Goal: Task Accomplishment & Management: Complete application form

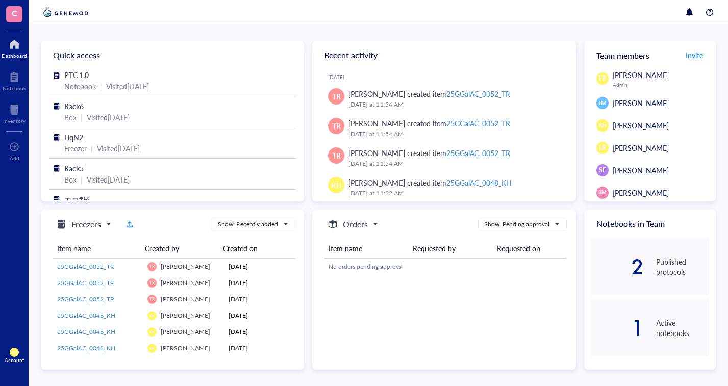
click at [103, 144] on div "Visited 2 months ago" at bounding box center [118, 148] width 43 height 11
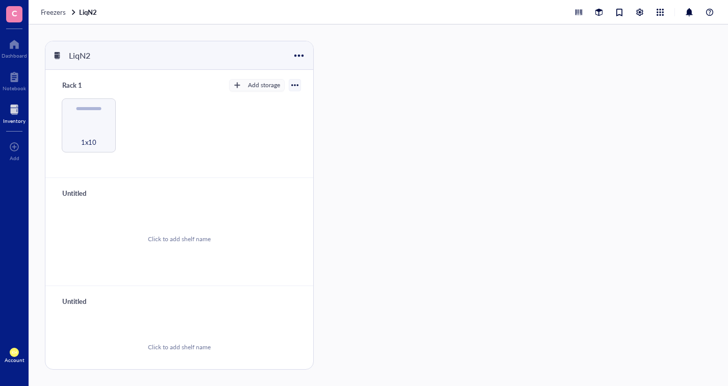
click at [103, 135] on div "1x10" at bounding box center [88, 136] width 45 height 22
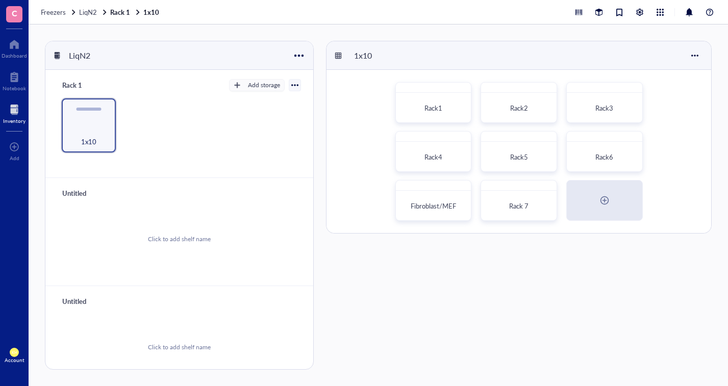
click at [533, 202] on div "Rack 7" at bounding box center [518, 206] width 59 height 10
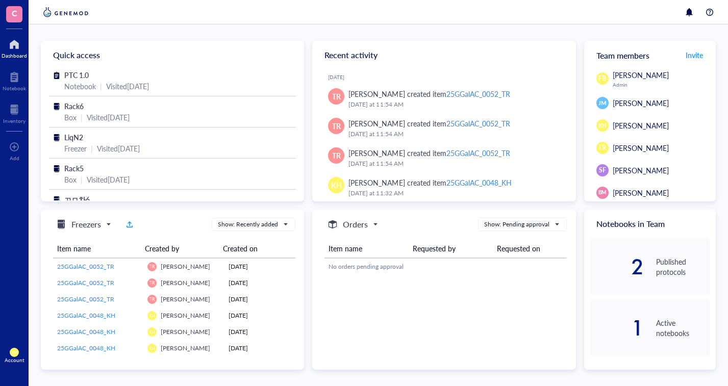
click at [11, 108] on div at bounding box center [14, 109] width 22 height 16
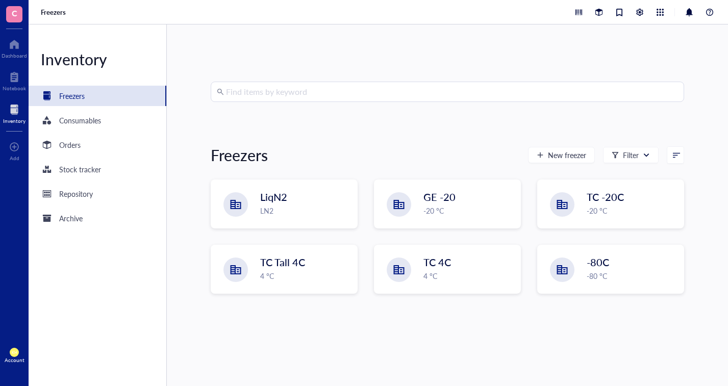
click at [284, 208] on div "LN2" at bounding box center [305, 210] width 91 height 11
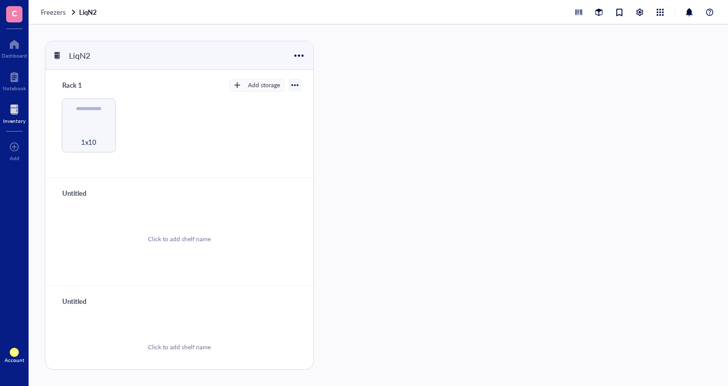
click at [82, 134] on div "1x10" at bounding box center [88, 136] width 45 height 22
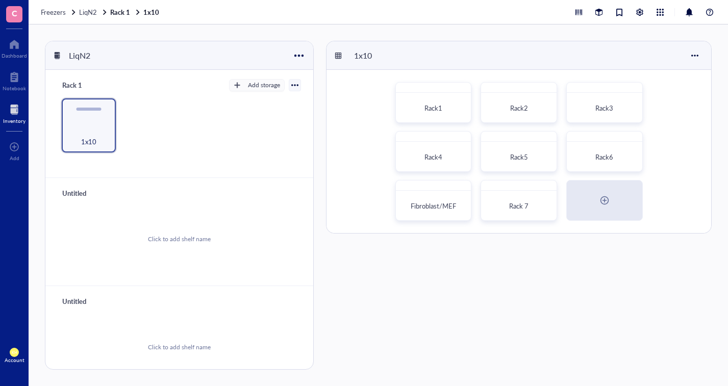
click at [527, 198] on div "Rack 7" at bounding box center [518, 206] width 67 height 22
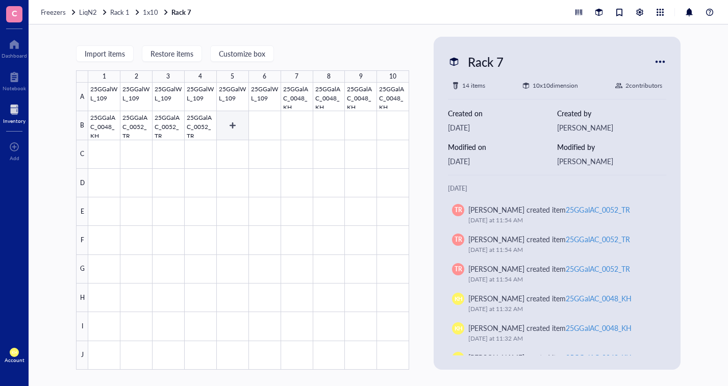
click at [238, 124] on div at bounding box center [248, 226] width 321 height 287
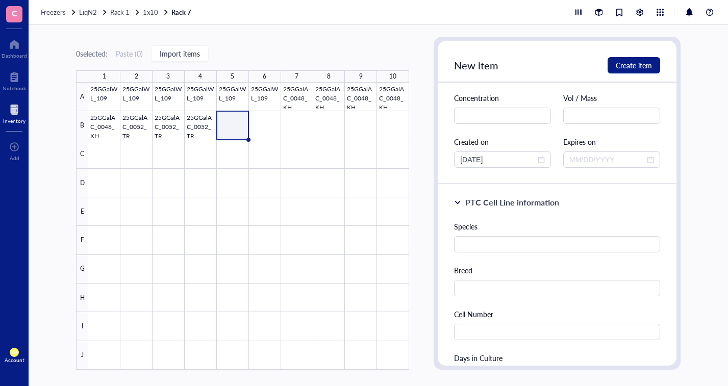
scroll to position [51, 0]
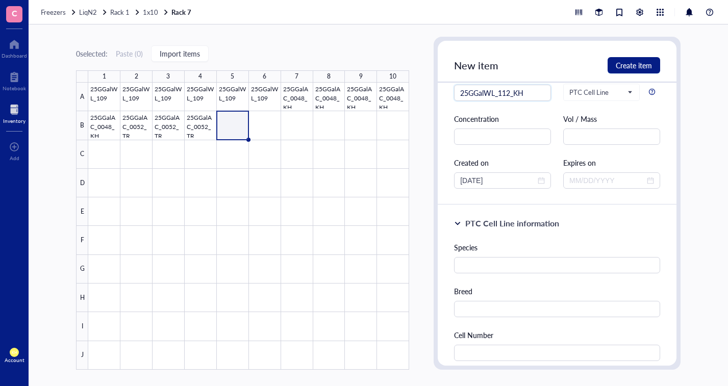
type input "25GGalWL_112_KH"
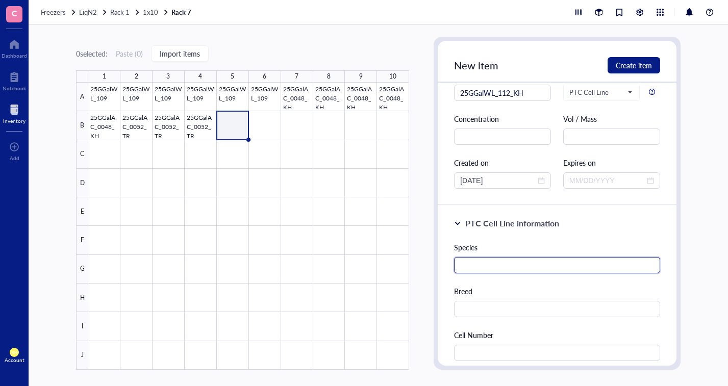
drag, startPoint x: 557, startPoint y: 264, endPoint x: 554, endPoint y: 247, distance: 17.6
click at [557, 264] on input "text" at bounding box center [557, 265] width 206 height 16
type input "[PERSON_NAME]"
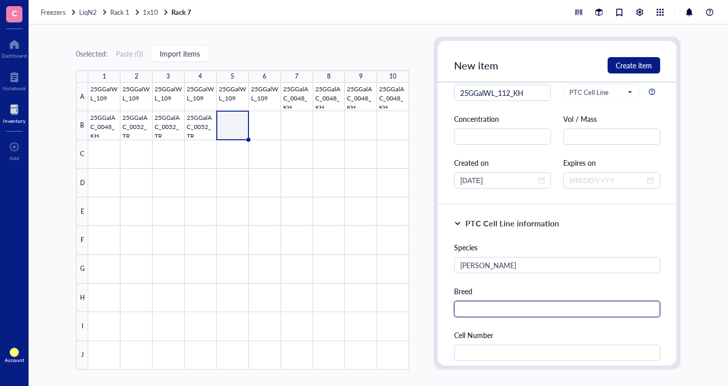
click at [556, 301] on input "text" at bounding box center [557, 309] width 206 height 16
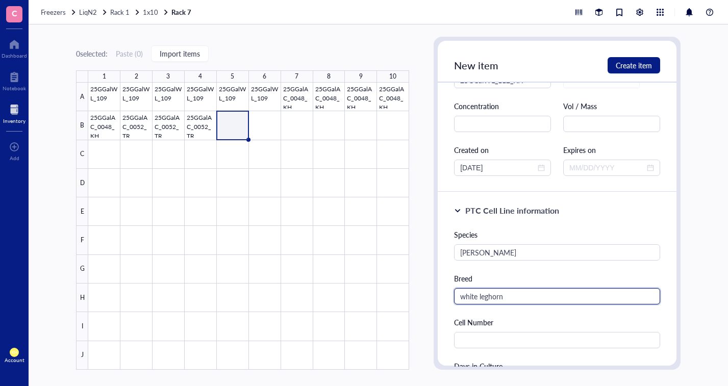
scroll to position [102, 0]
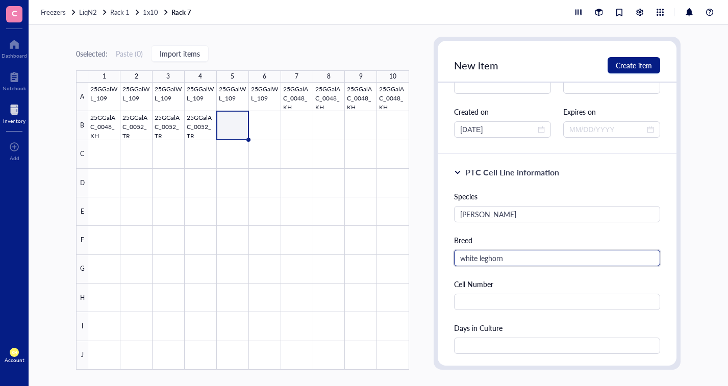
type input "white leghorn"
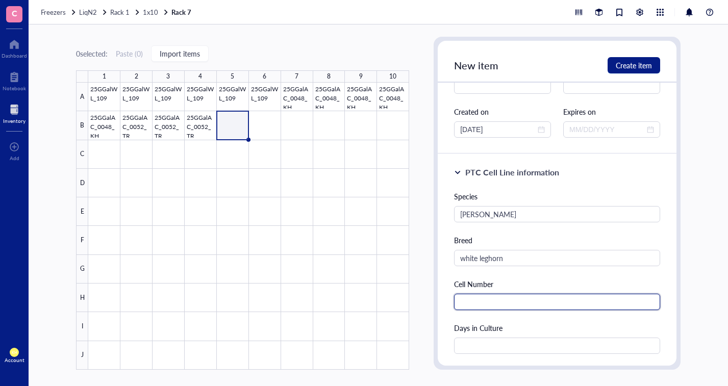
click at [548, 301] on input "text" at bounding box center [557, 302] width 206 height 16
type input "670000"
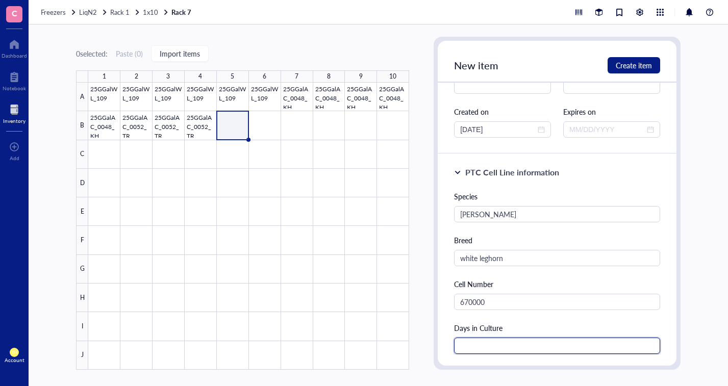
click at [537, 340] on input "text" at bounding box center [557, 346] width 206 height 16
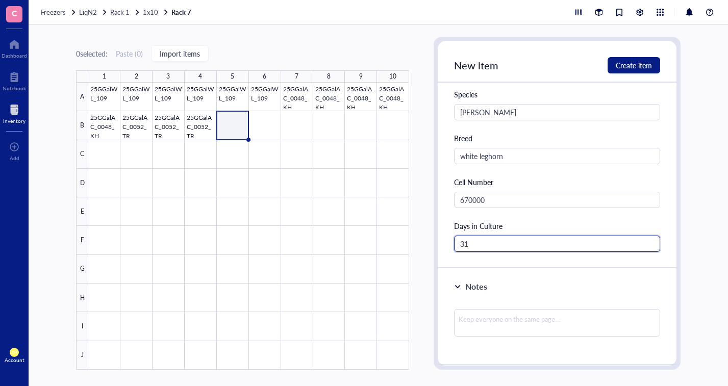
type input "31"
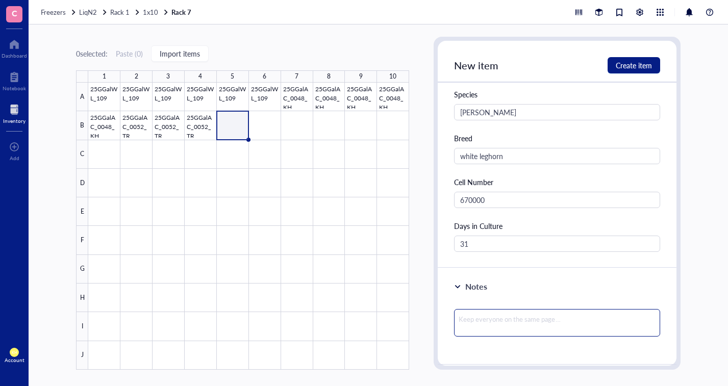
click at [561, 317] on textarea at bounding box center [557, 323] width 206 height 28
type textarea "7"
type textarea "7/"
type textarea "7/2"
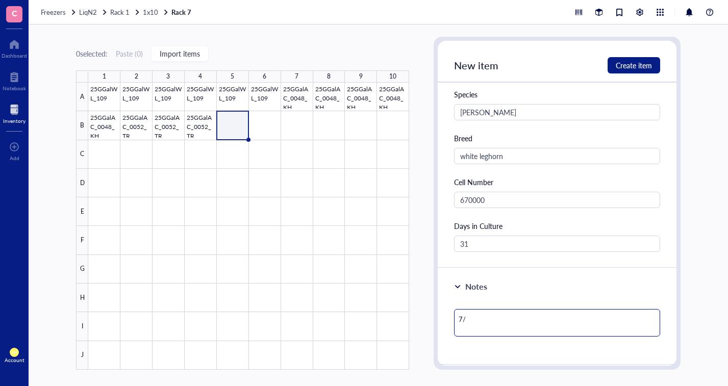
type textarea "7/2"
type textarea "7/28"
type textarea "7/28/"
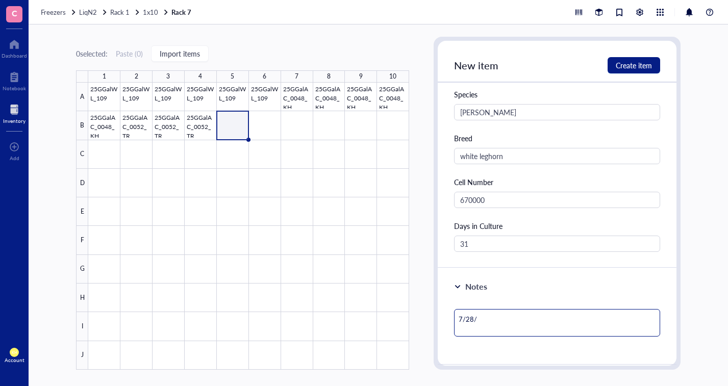
type textarea "7/28/2"
type textarea "[DATE]"
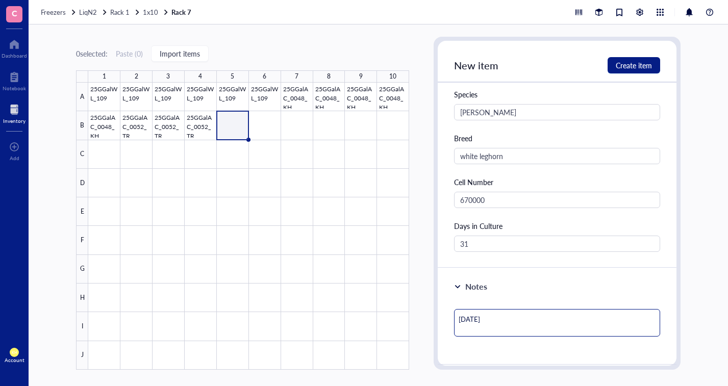
type textarea "[DATE]"
type textarea "[DATE] #"
type textarea "[DATE] #4"
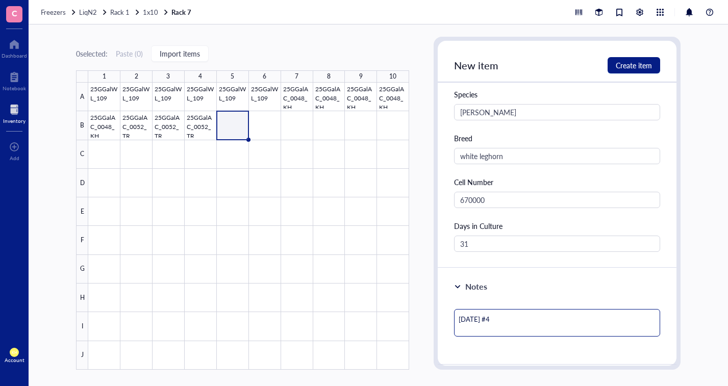
type textarea "[DATE] #4"
type textarea "[DATE] #4 d"
type textarea "[DATE] #4 de"
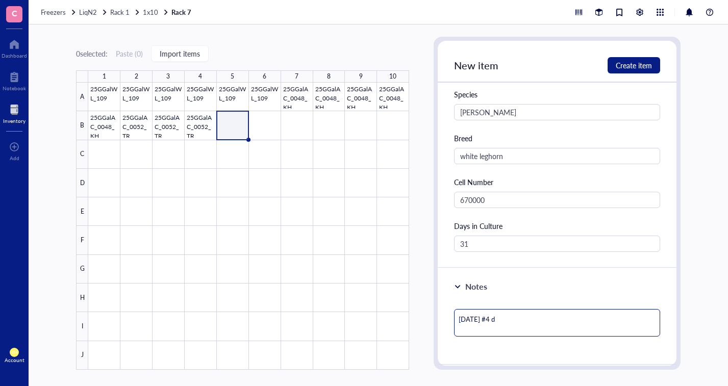
type textarea "[DATE] #4 de"
type textarea "[DATE] #4 der"
type textarea "[DATE] #4 deri"
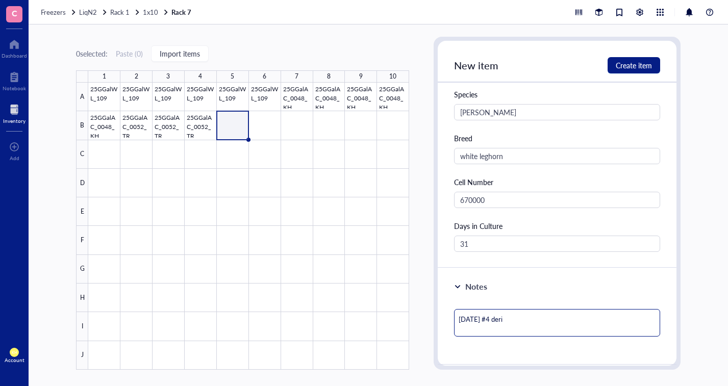
type textarea "[DATE] #4 deriv"
type textarea "[DATE] #4 deriva"
type textarea "[DATE] #4 derivat"
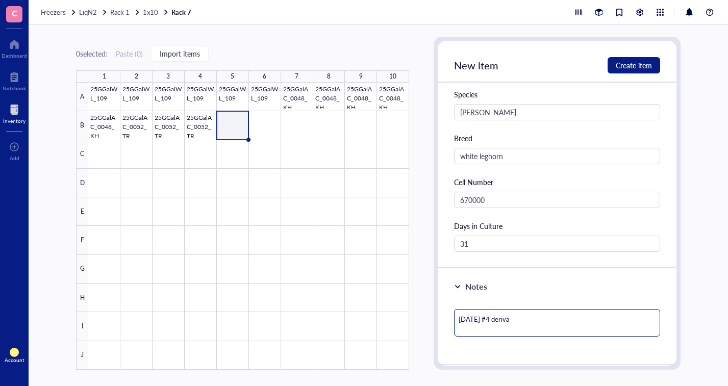
type textarea "[DATE] #4 derivat"
type textarea "[DATE] #4 derivati"
type textarea "[DATE] #4 derivatio"
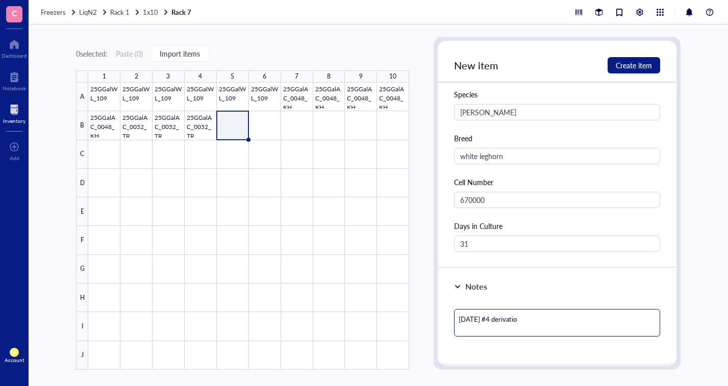
type textarea "[DATE] #4 derivation"
type textarea "[DATE] #4 derivation;"
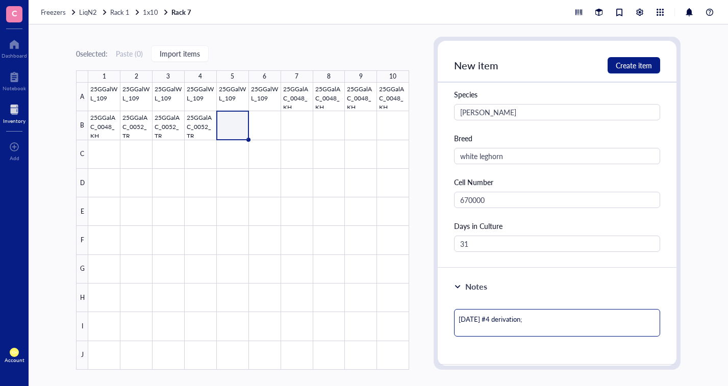
type textarea "[DATE] #4 derivation;"
type textarea "[DATE] #4 derivation; M"
type textarea "[DATE] #4 derivation; MA"
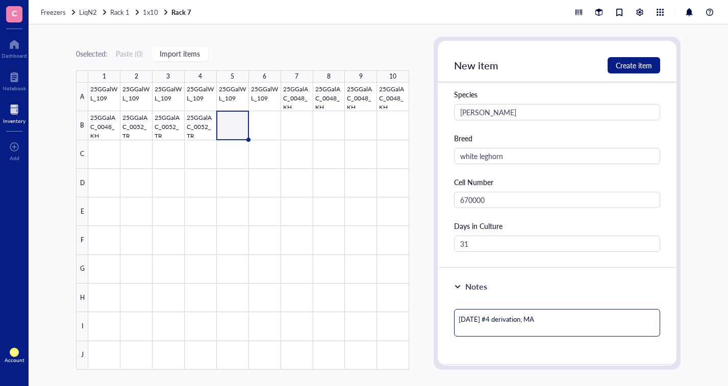
type textarea "[DATE] #4 derivation; MAL"
type textarea "[DATE] #4 derivation; [DEMOGRAPHIC_DATA]"
type textarea "[DATE] #4 derivation; [DEMOGRAPHIC_DATA];"
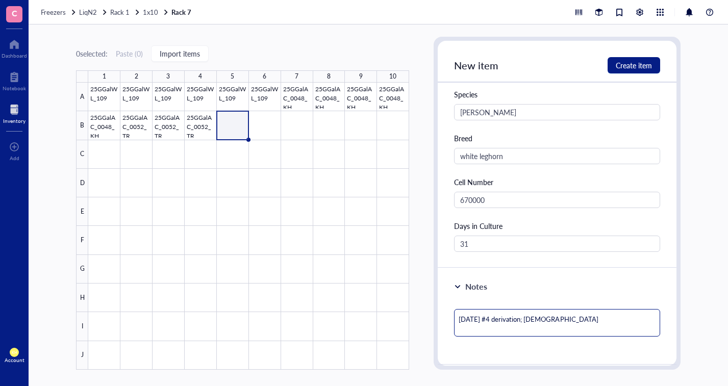
type textarea "[DATE] #4 derivation; [DEMOGRAPHIC_DATA];"
type textarea "[DATE] #4 derivation; [DEMOGRAPHIC_DATA]; 4"
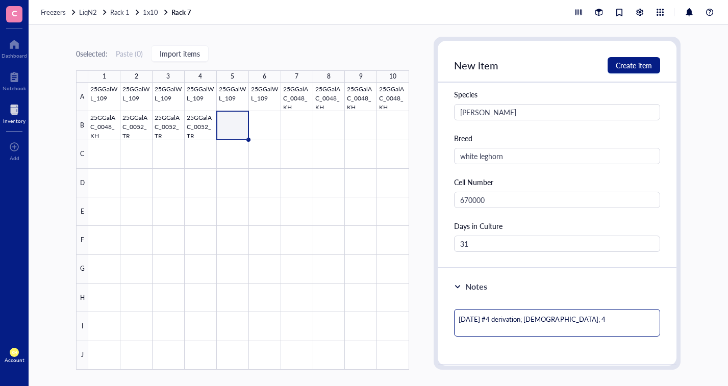
type textarea "[DATE] #4 derivation; [DEMOGRAPHIC_DATA]; 44"
type textarea "[DATE] #4 derivation; [DEMOGRAPHIC_DATA]; 44%"
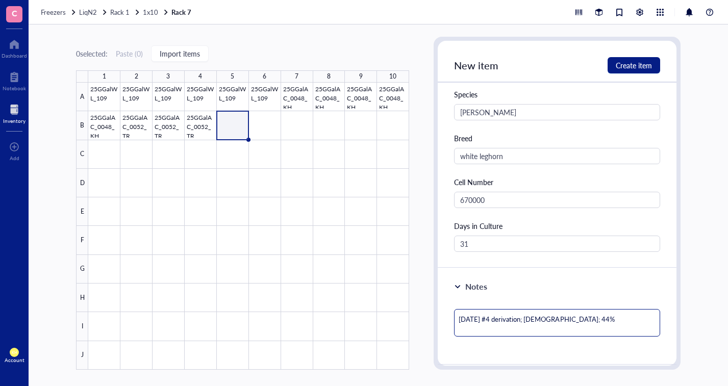
type textarea "[DATE] #4 derivation; [DEMOGRAPHIC_DATA]; 44%"
type textarea "[DATE] #4 derivation; [DEMOGRAPHIC_DATA]; 44% t"
type textarea "[DATE] #4 derivation; [DEMOGRAPHIC_DATA]; 44% tr"
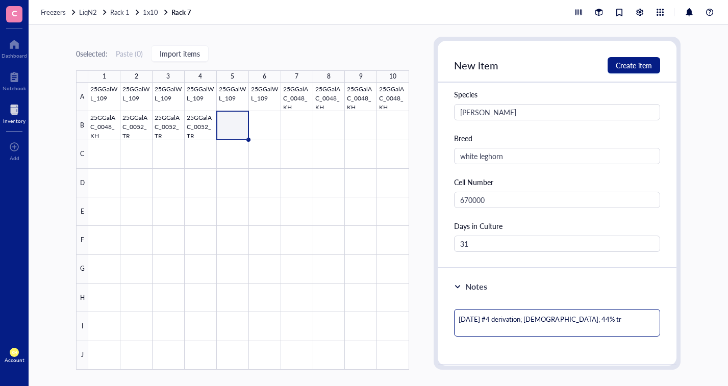
type textarea "[DATE] #4 derivation; [DEMOGRAPHIC_DATA]; 44% tra"
type textarea "[DATE] #4 derivation; [DEMOGRAPHIC_DATA]; 44% [PERSON_NAME]"
type textarea "[DATE] #4 derivation; [DEMOGRAPHIC_DATA]; 44% trans"
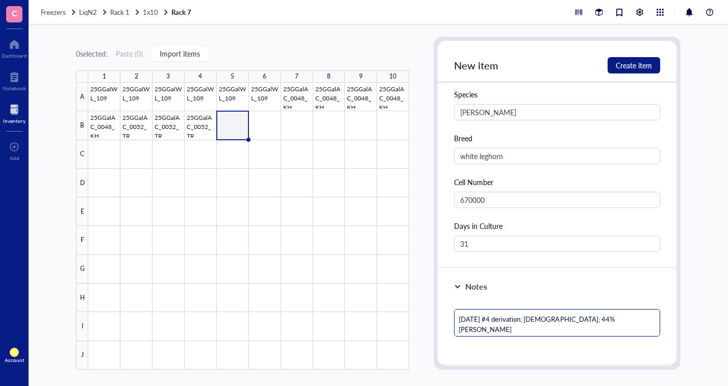
type textarea "[DATE] #4 derivation; [DEMOGRAPHIC_DATA]; 44% trans"
type textarea "[DATE] #4 derivation; [DEMOGRAPHIC_DATA]; 44% transf"
type textarea "[DATE] #4 derivation; [DEMOGRAPHIC_DATA]; 44% transfe"
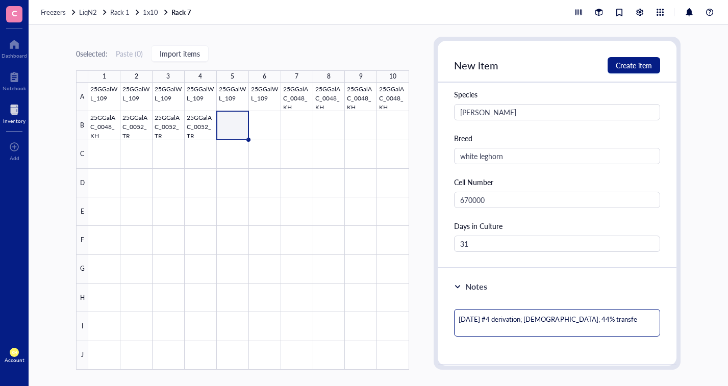
type textarea "[DATE] #4 derivation; [DEMOGRAPHIC_DATA]; 44% transfec"
type textarea "[DATE] #4 derivation; [DEMOGRAPHIC_DATA]; 44% transfect"
type textarea "[DATE] #4 derivation; [DEMOGRAPHIC_DATA]; 44% transfecti"
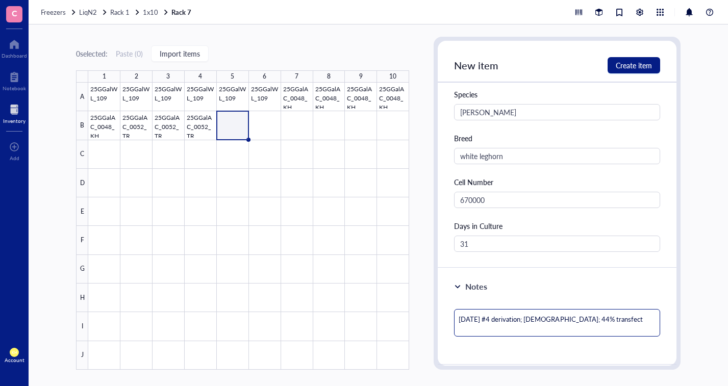
type textarea "[DATE] #4 derivation; [DEMOGRAPHIC_DATA]; 44% transfecti"
type textarea "[DATE] #4 derivation; [DEMOGRAPHIC_DATA]; 44% transfectio"
type textarea "[DATE] #4 derivation; [DEMOGRAPHIC_DATA]; 44% transfection"
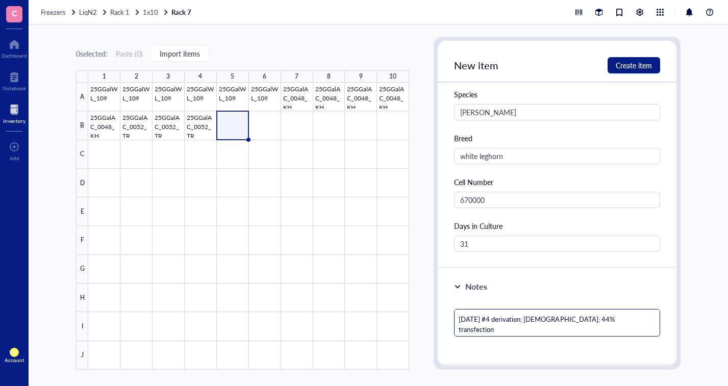
type textarea "[DATE] #4 derivation; [DEMOGRAPHIC_DATA]; 44% transfection"
type textarea "[DATE] #4 derivation; [DEMOGRAPHIC_DATA]; 44% transfection e"
type textarea "[DATE] #4 derivation; [DEMOGRAPHIC_DATA]; 44% transfection ef"
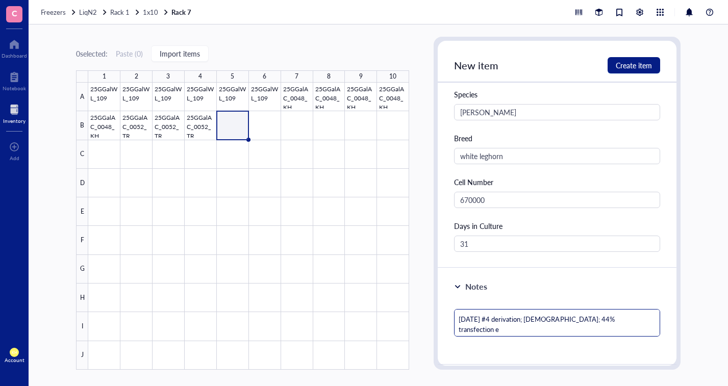
type textarea "[DATE] #4 derivation; [DEMOGRAPHIC_DATA]; 44% transfection ef"
type textarea "[DATE] #4 derivation; [DEMOGRAPHIC_DATA]; 44% transfection eff"
type textarea "[DATE] #4 derivation; [DEMOGRAPHIC_DATA]; 44% transfection effi"
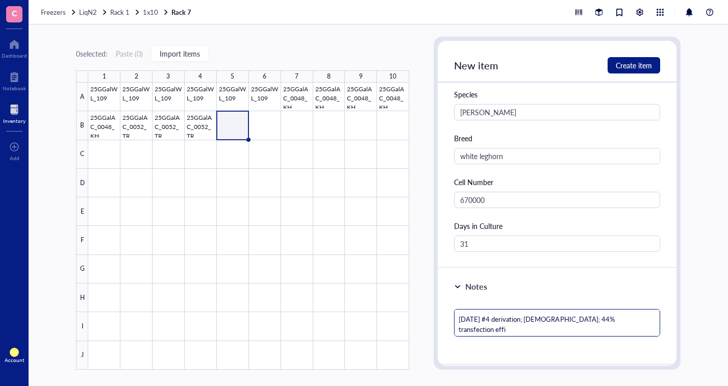
type textarea "[DATE] #4 derivation; [DEMOGRAPHIC_DATA]; 44% transfection effic"
type textarea "[DATE] #4 derivation; [DEMOGRAPHIC_DATA]; 44% transfection effici"
type textarea "[DATE] #4 derivation; [DEMOGRAPHIC_DATA]; 44% transfection efficie"
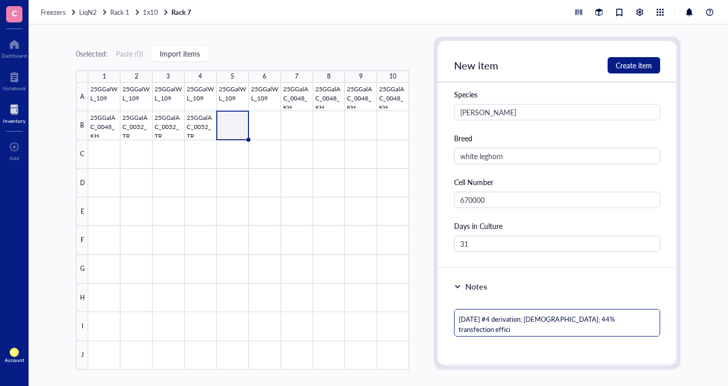
type textarea "[DATE] #4 derivation; [DEMOGRAPHIC_DATA]; 44% transfection efficie"
type textarea "[DATE] #4 derivation; [DEMOGRAPHIC_DATA]; 44% transfection efficien"
type textarea "[DATE] #4 derivation; [DEMOGRAPHIC_DATA]; 44% transfection efficienc"
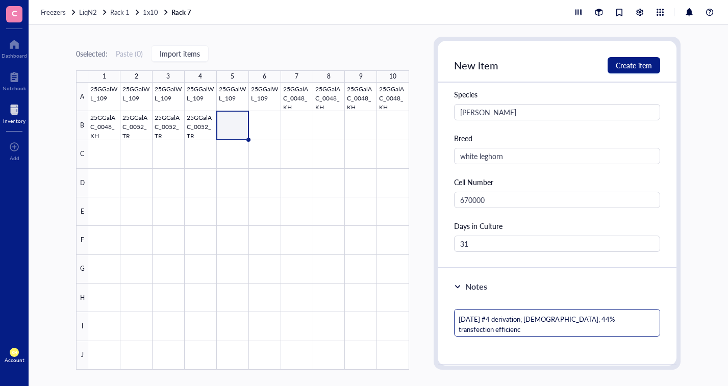
type textarea "[DATE] #4 derivation; [DEMOGRAPHIC_DATA]; 44% transfection efficiency"
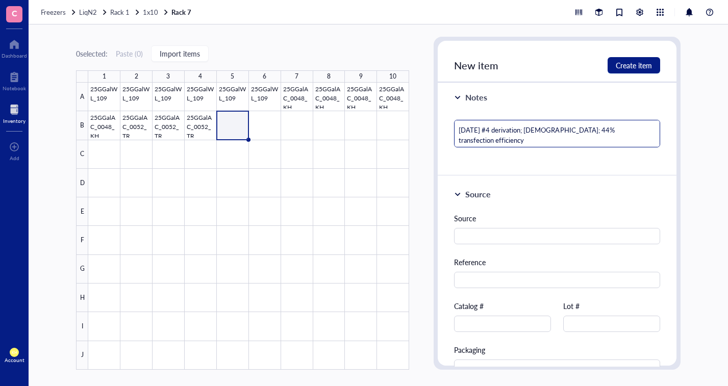
scroll to position [399, 0]
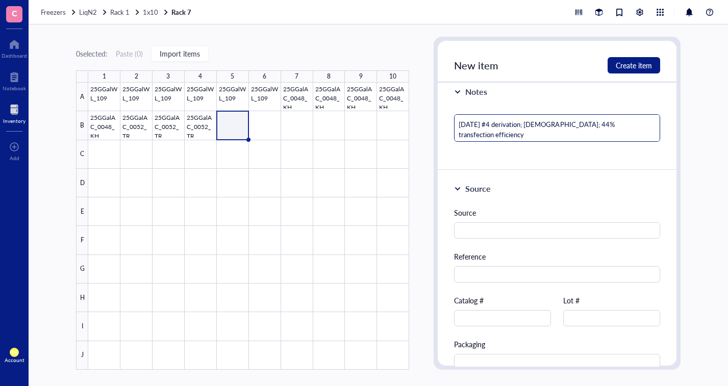
type textarea "[DATE] #4 derivation; [DEMOGRAPHIC_DATA]; 44% transfection efficiency"
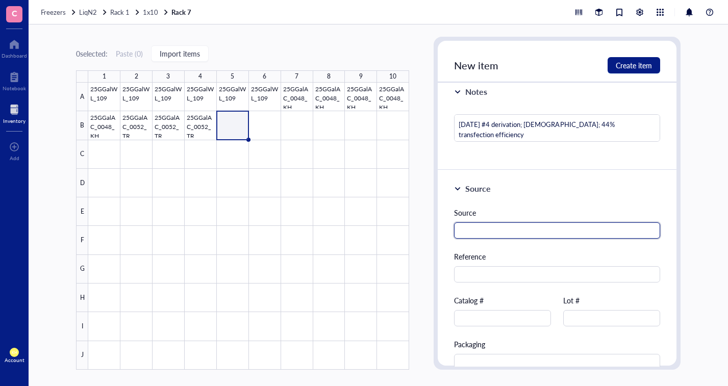
click at [614, 227] on input "text" at bounding box center [557, 230] width 206 height 16
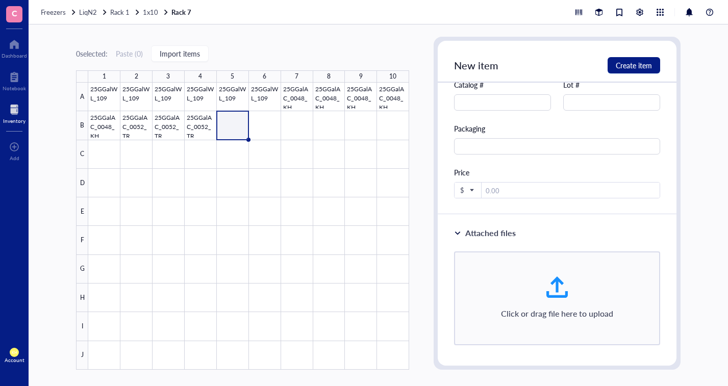
scroll to position [622, 0]
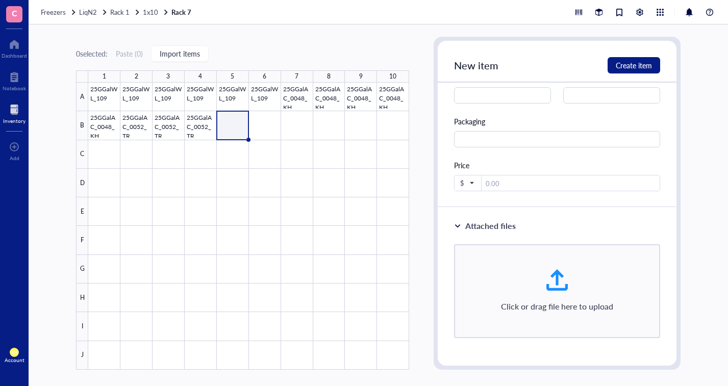
type input "TAMU"
click at [640, 62] on span "Create item" at bounding box center [634, 65] width 36 height 8
type textarea "Keep everyone on the same page…"
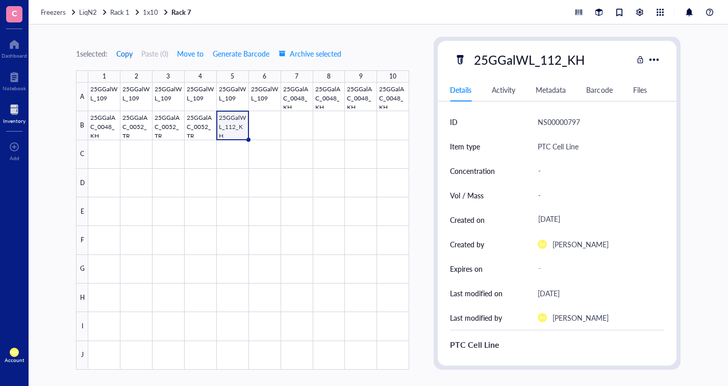
click at [125, 57] on span "Copy" at bounding box center [124, 53] width 16 height 8
click at [263, 128] on div at bounding box center [248, 226] width 321 height 287
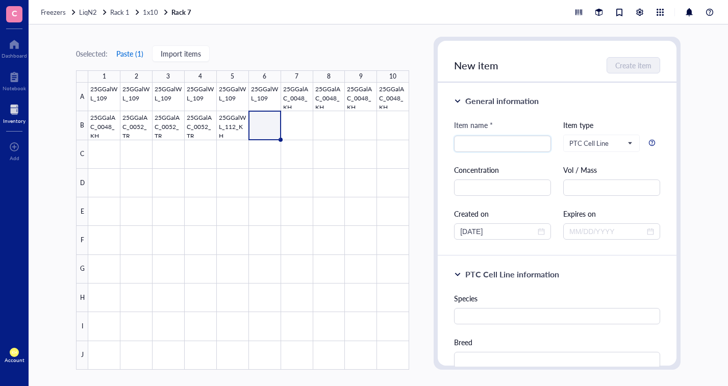
click at [129, 53] on button "Paste ( 1 )" at bounding box center [130, 53] width 28 height 16
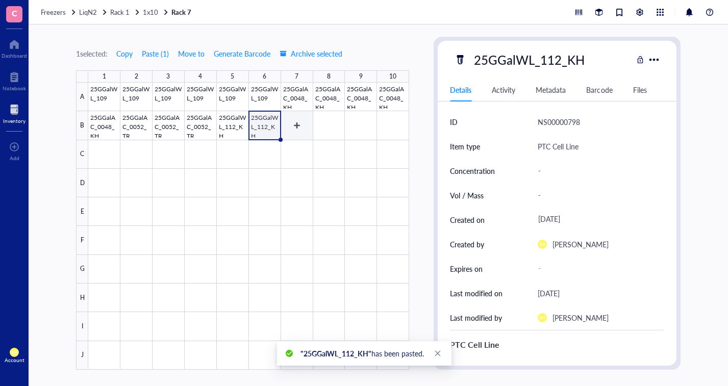
click at [304, 130] on div at bounding box center [248, 226] width 321 height 287
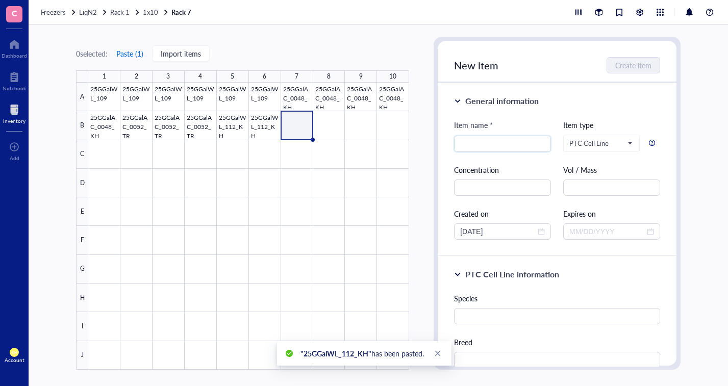
click at [131, 52] on button "Paste ( 1 )" at bounding box center [130, 53] width 28 height 16
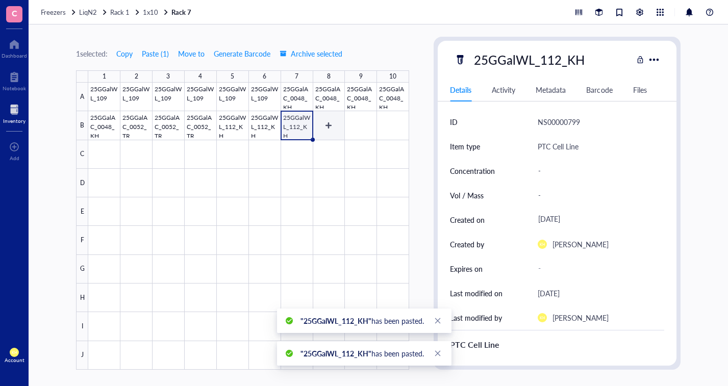
drag, startPoint x: 322, startPoint y: 128, endPoint x: 317, endPoint y: 117, distance: 11.4
click at [322, 128] on div at bounding box center [248, 226] width 321 height 287
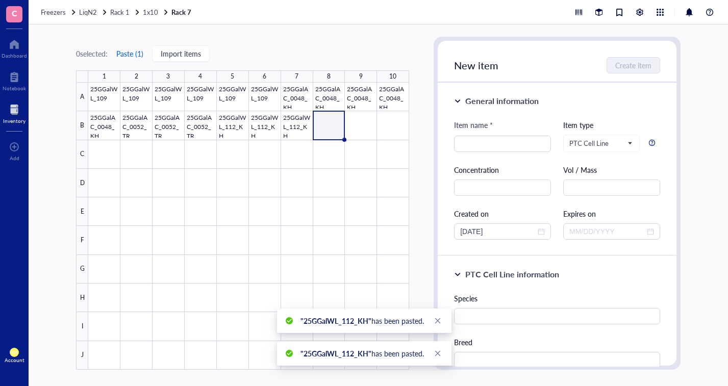
click at [135, 53] on button "Paste ( 1 )" at bounding box center [130, 53] width 28 height 16
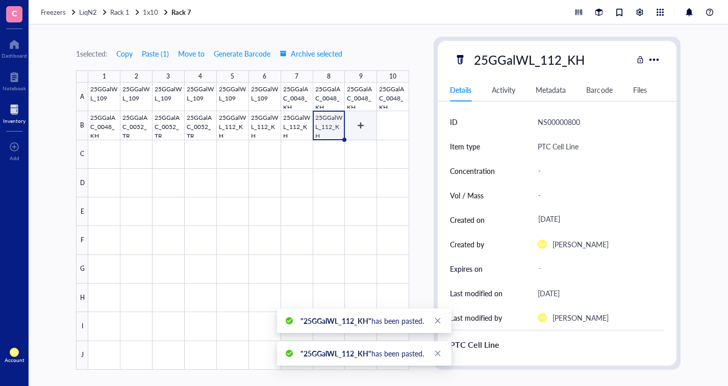
click at [358, 125] on div at bounding box center [248, 226] width 321 height 287
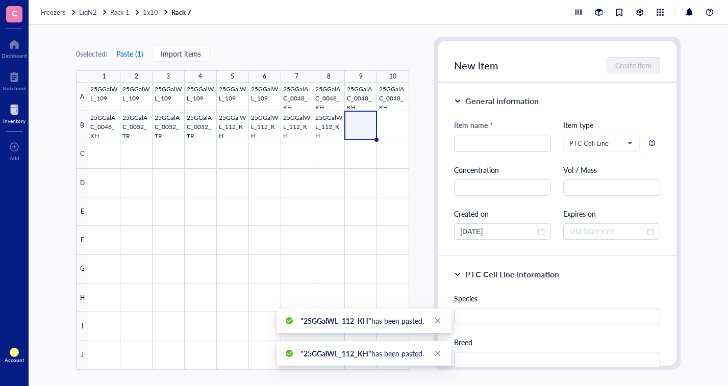
click at [128, 53] on button "Paste ( 1 )" at bounding box center [130, 53] width 28 height 16
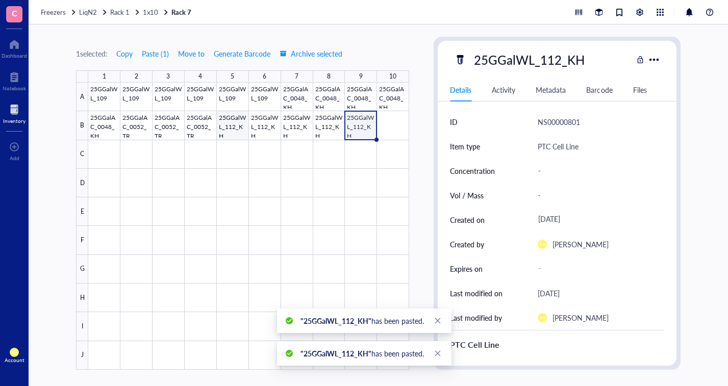
click at [232, 125] on div at bounding box center [248, 226] width 321 height 287
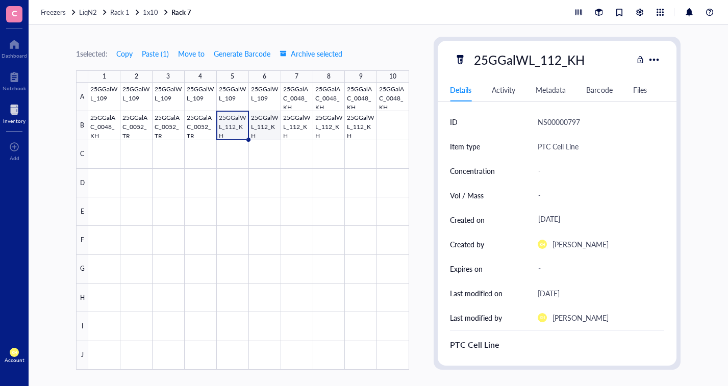
click at [265, 123] on div at bounding box center [248, 226] width 321 height 287
click at [238, 123] on div at bounding box center [248, 226] width 321 height 287
click at [293, 129] on div at bounding box center [248, 226] width 321 height 287
click at [333, 125] on div at bounding box center [248, 226] width 321 height 287
click at [356, 128] on div at bounding box center [248, 226] width 321 height 287
